Goal: Task Accomplishment & Management: Manage account settings

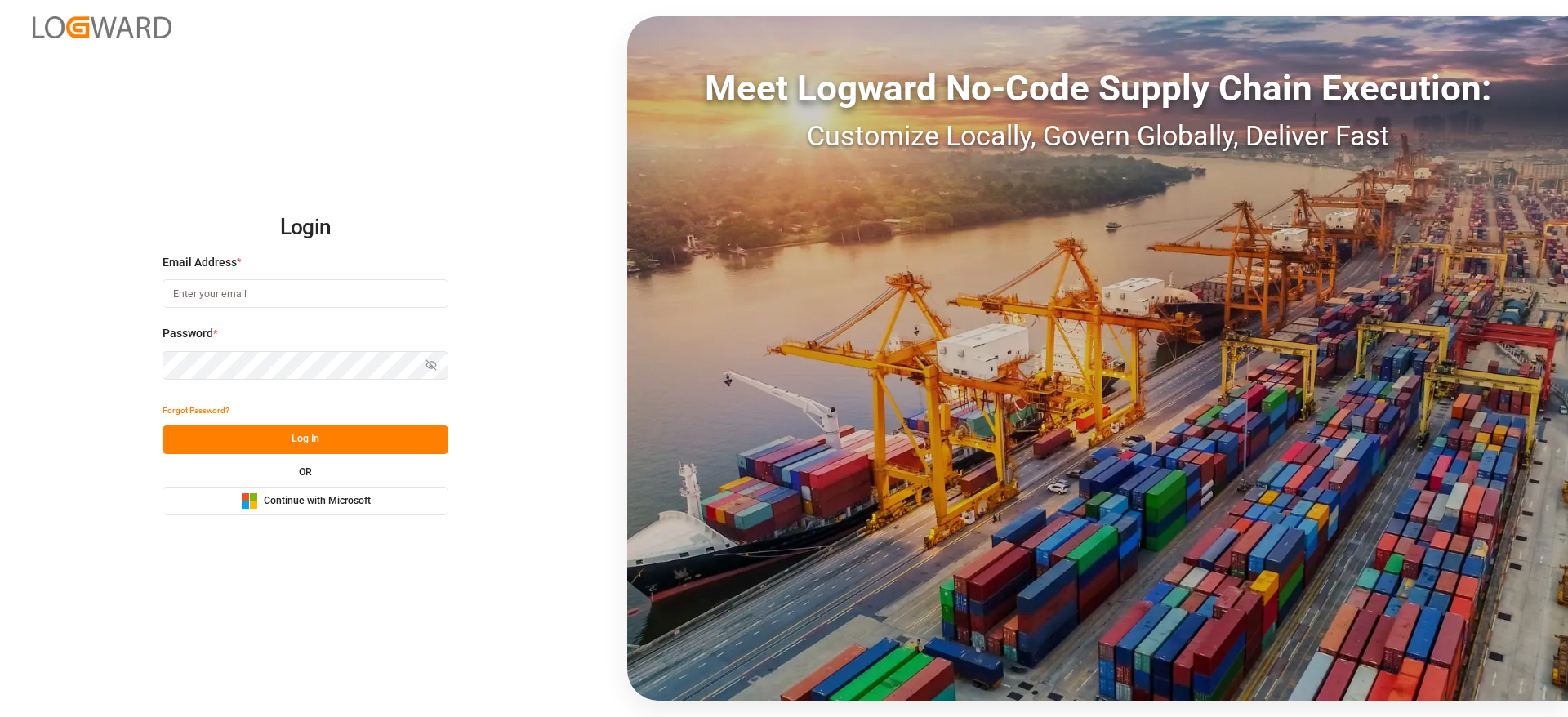
click at [297, 501] on span "Continue with Microsoft" at bounding box center [318, 502] width 107 height 15
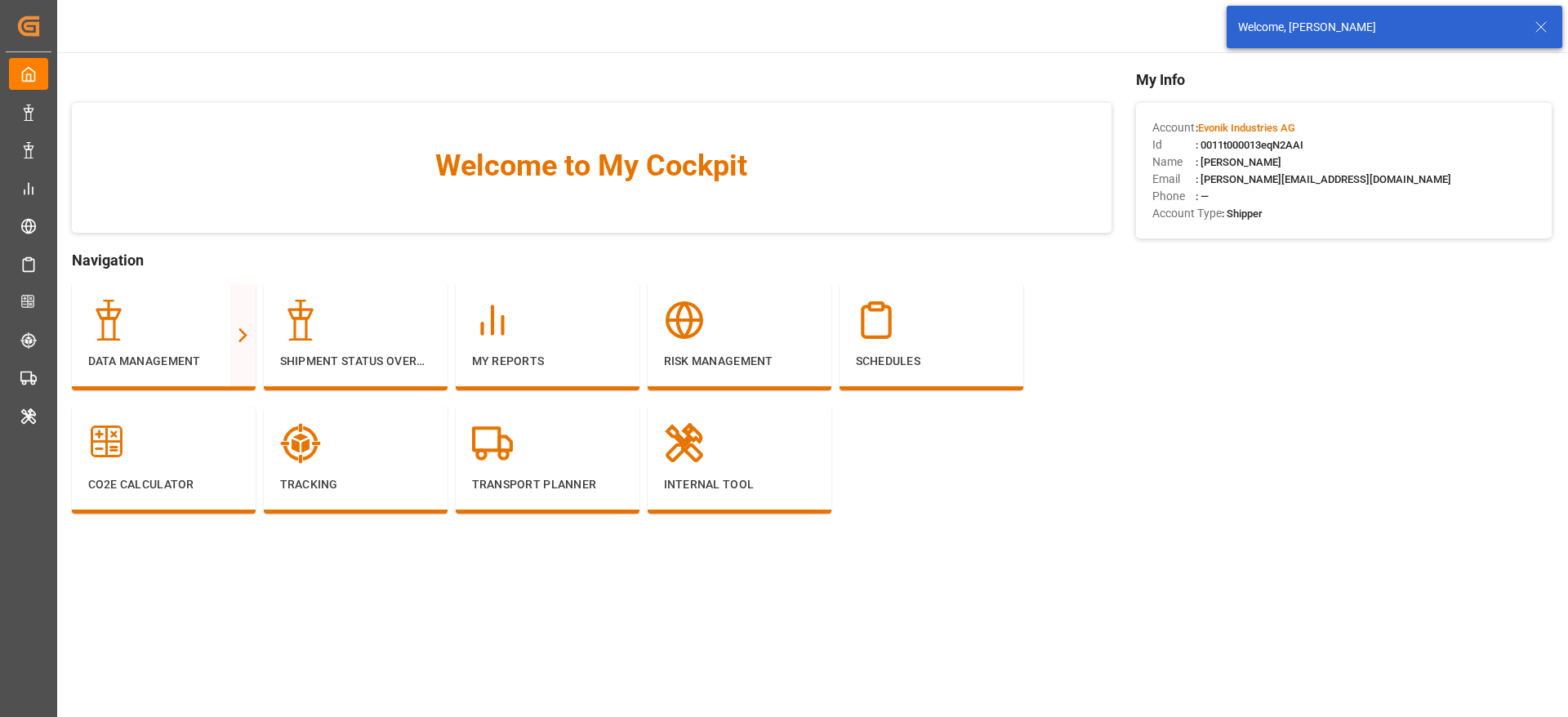
click at [1543, 34] on icon at bounding box center [1541, 26] width 20 height 20
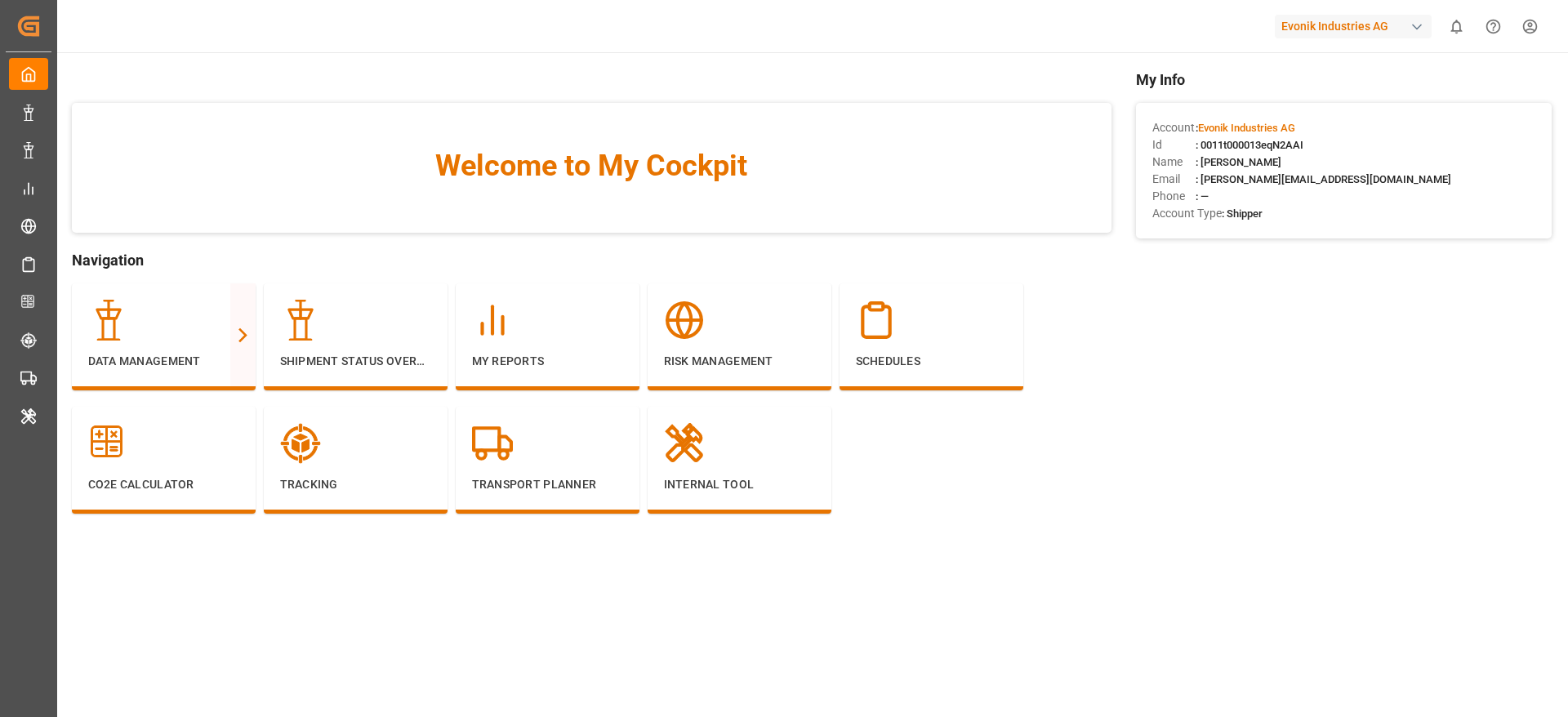
click at [1320, 16] on div "Evonik Industries AG" at bounding box center [1353, 26] width 157 height 23
type input "compo"
click at [1319, 109] on span "Compo Expert" at bounding box center [1304, 109] width 72 height 17
